Goal: Find contact information: Find contact information

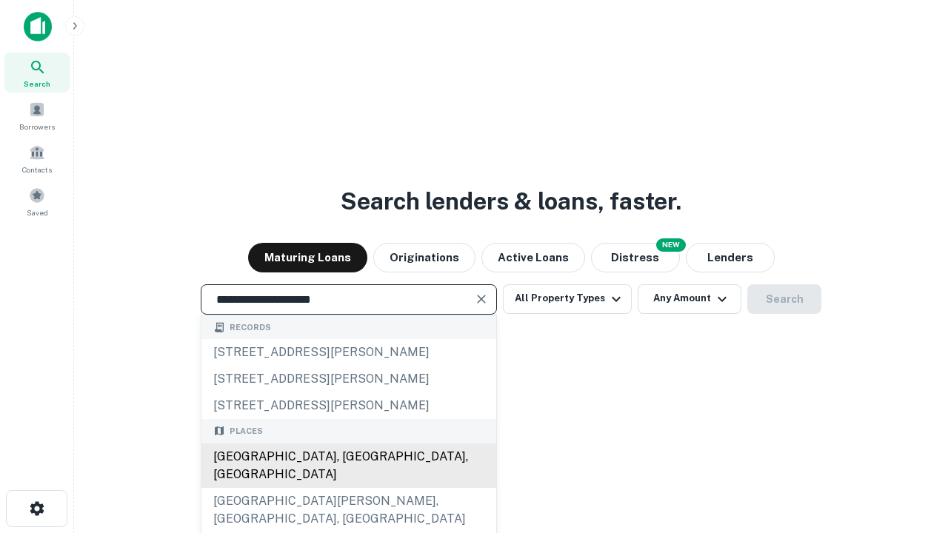
click at [348, 488] on div "[GEOGRAPHIC_DATA], [GEOGRAPHIC_DATA], [GEOGRAPHIC_DATA]" at bounding box center [348, 466] width 295 height 44
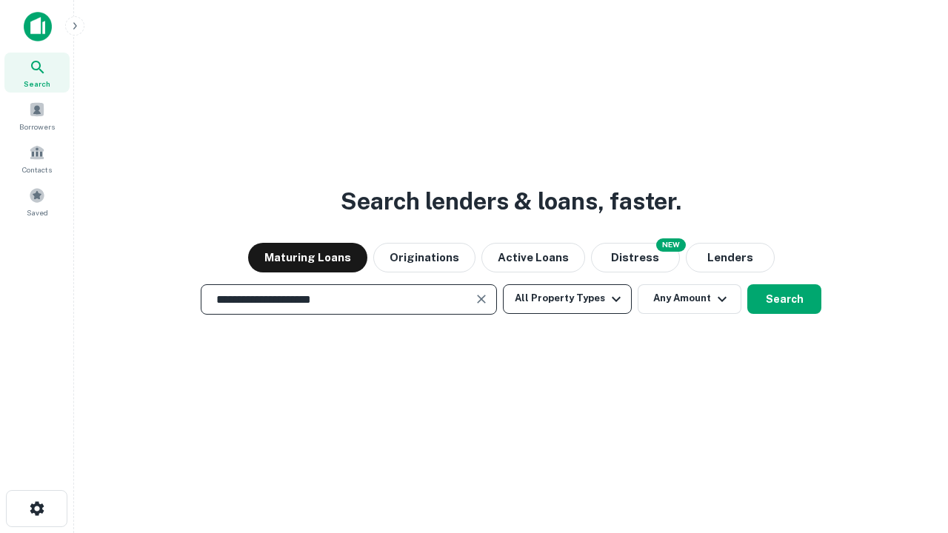
type input "**********"
click at [567, 299] on button "All Property Types" at bounding box center [567, 299] width 129 height 30
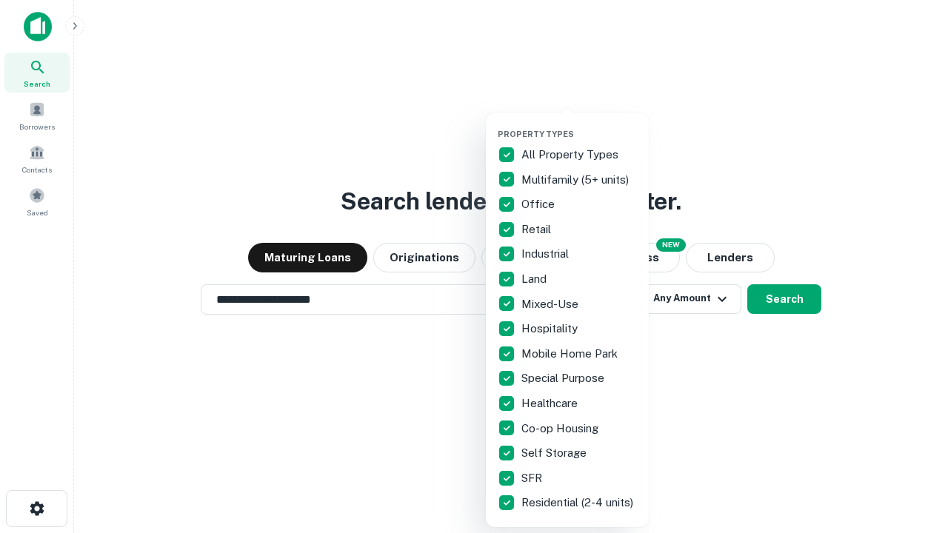
click at [579, 124] on button "button" at bounding box center [579, 124] width 163 height 1
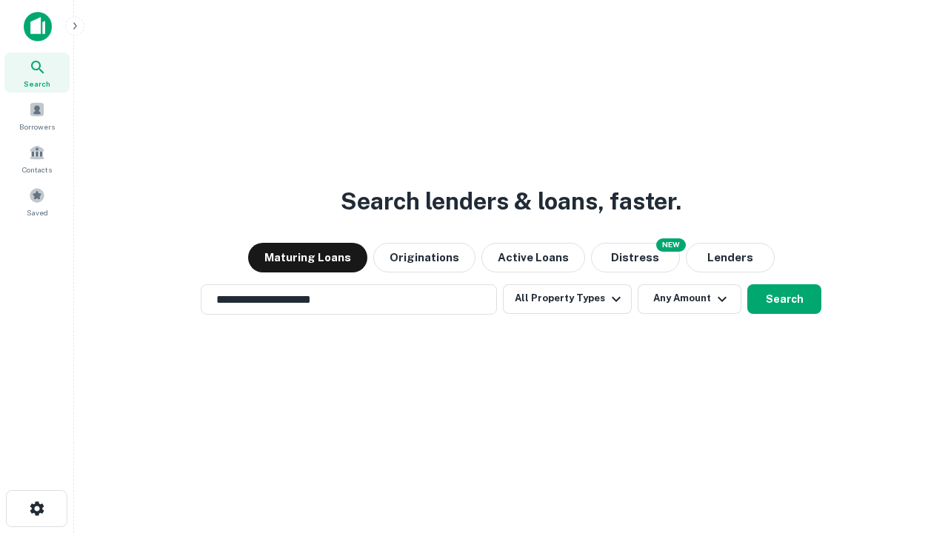
scroll to position [9, 179]
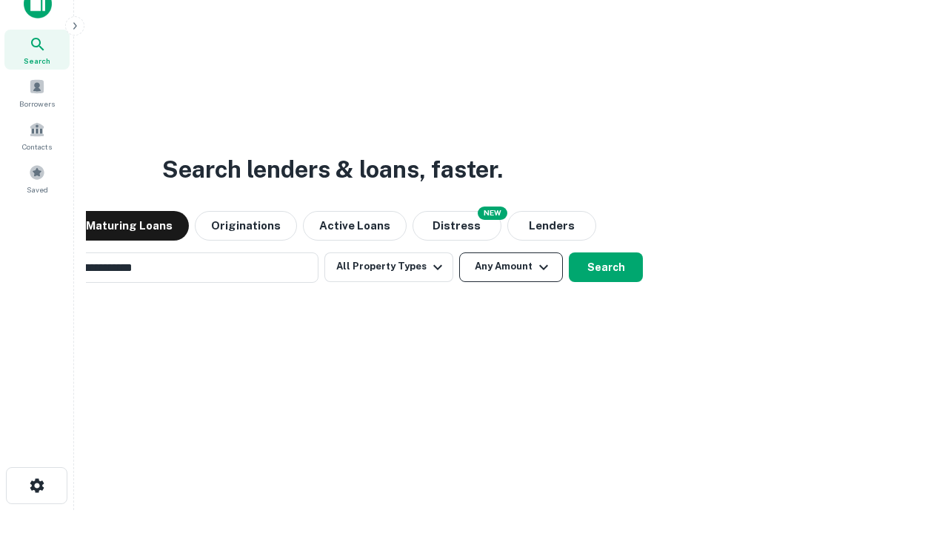
click at [459, 253] on button "Any Amount" at bounding box center [511, 268] width 104 height 30
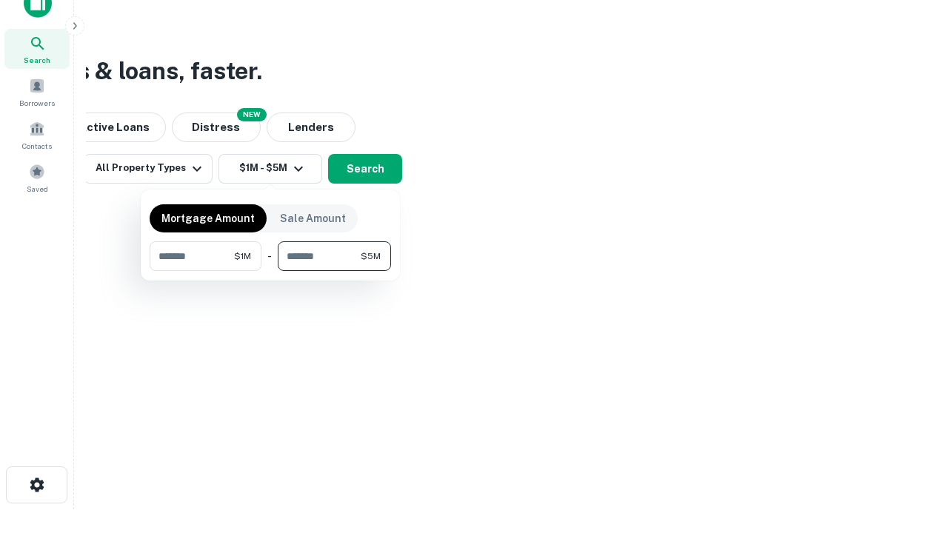
type input "*******"
click at [270, 271] on button "button" at bounding box center [270, 271] width 241 height 1
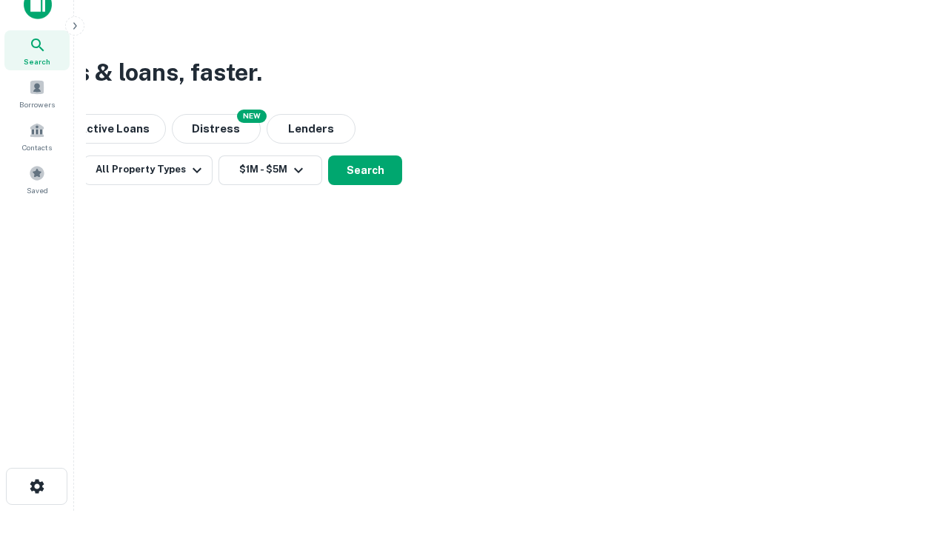
scroll to position [9, 273]
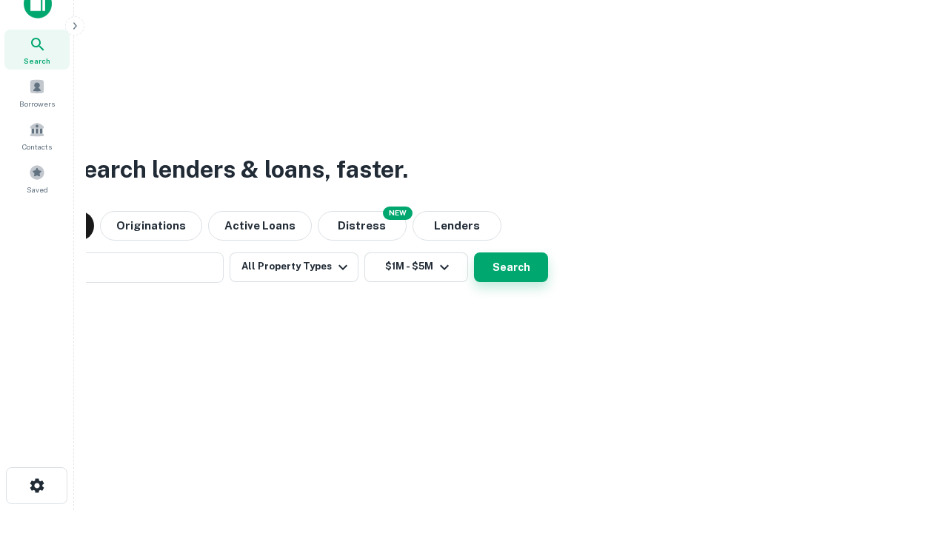
click at [474, 253] on button "Search" at bounding box center [511, 268] width 74 height 30
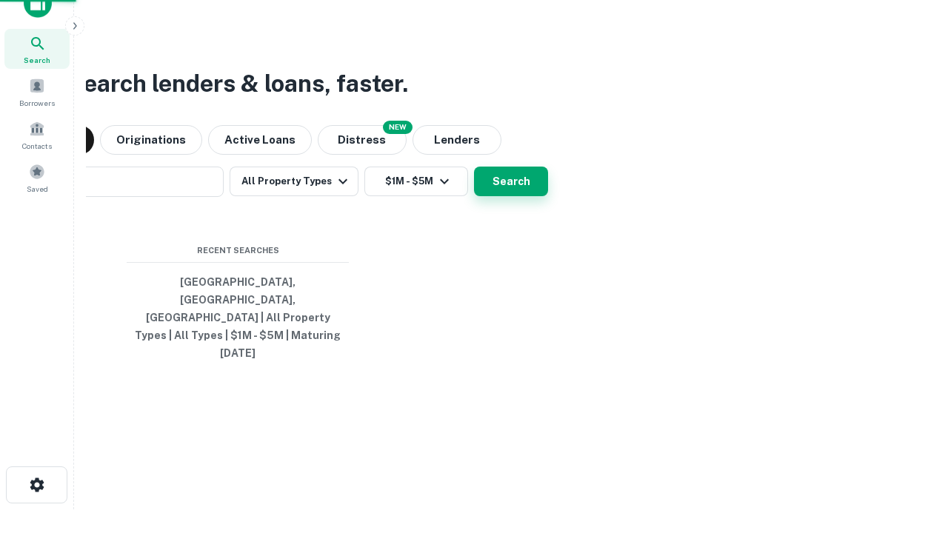
scroll to position [39, 419]
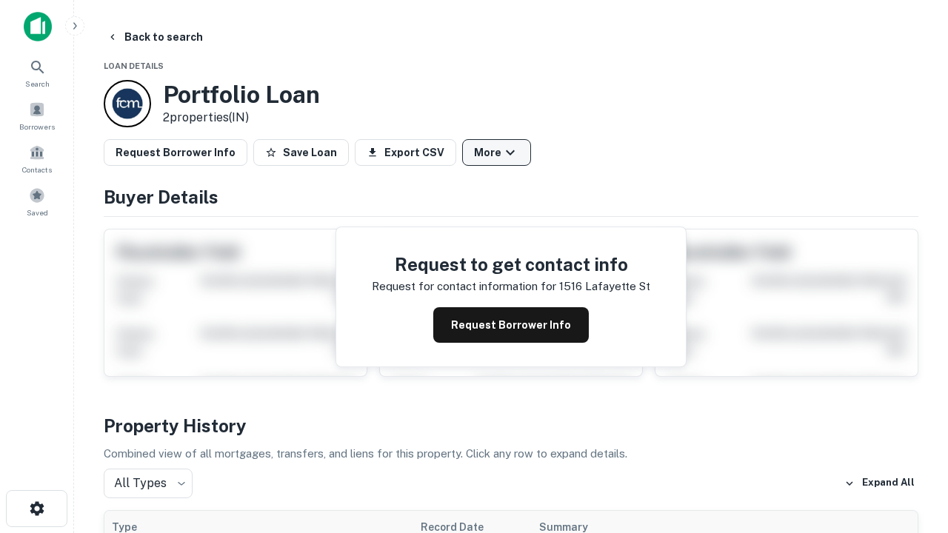
click at [496, 153] on button "More" at bounding box center [496, 152] width 69 height 27
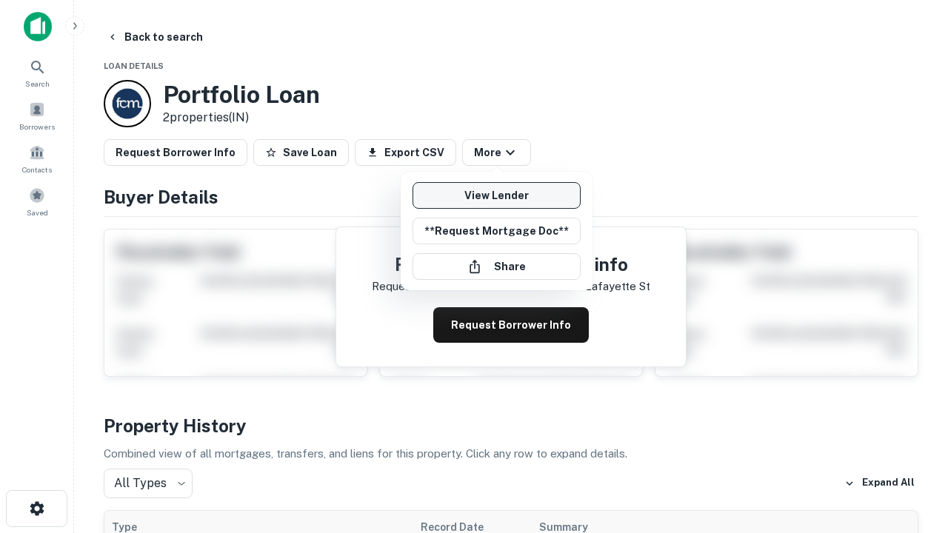
click at [496, 196] on link "View Lender" at bounding box center [497, 195] width 168 height 27
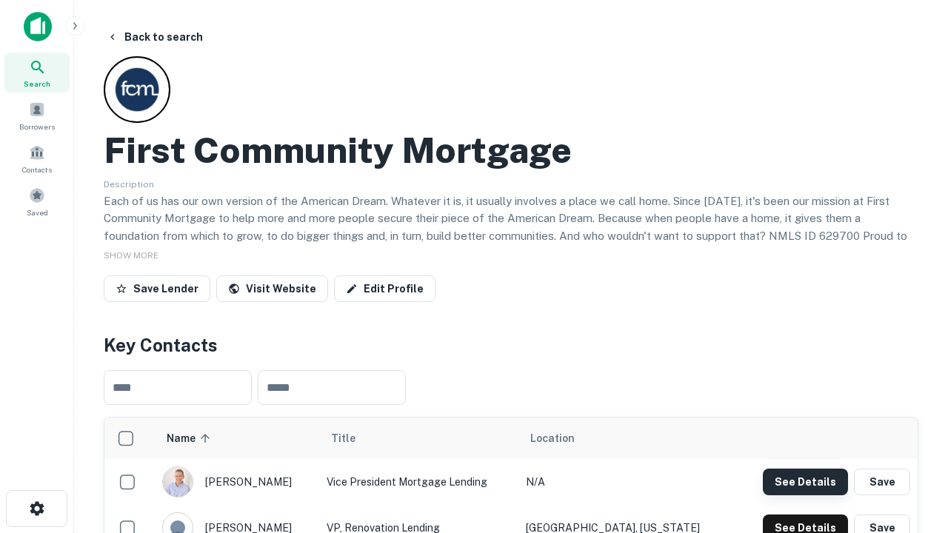
click at [805, 482] on button "See Details" at bounding box center [805, 482] width 85 height 27
click at [36, 509] on icon "button" at bounding box center [37, 509] width 18 height 18
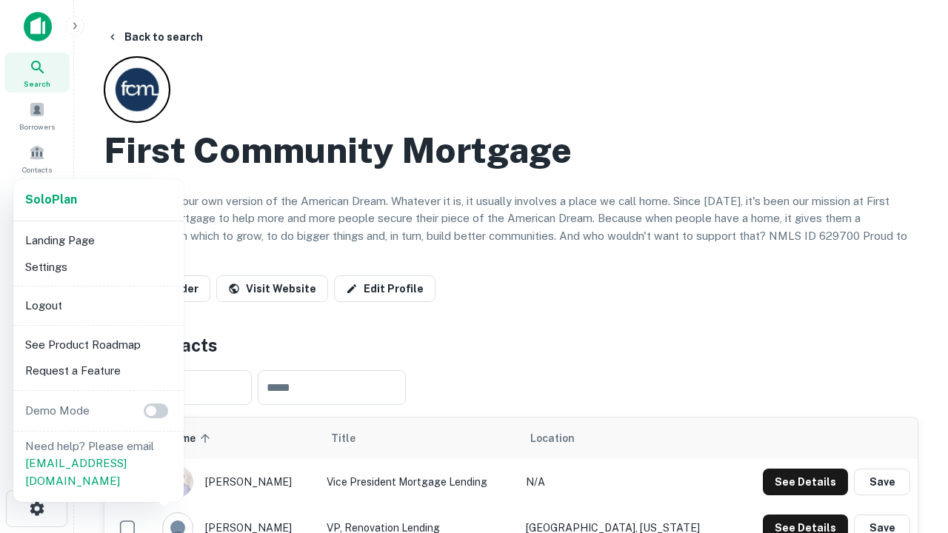
click at [98, 305] on li "Logout" at bounding box center [98, 306] width 159 height 27
